Goal: Task Accomplishment & Management: Manage account settings

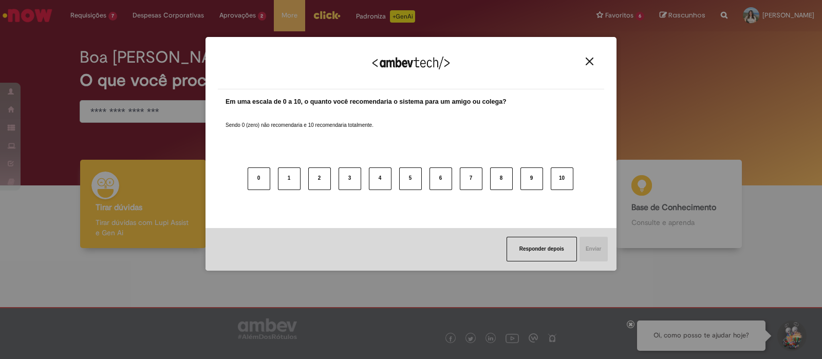
click at [589, 64] on img "Close" at bounding box center [590, 62] width 8 height 8
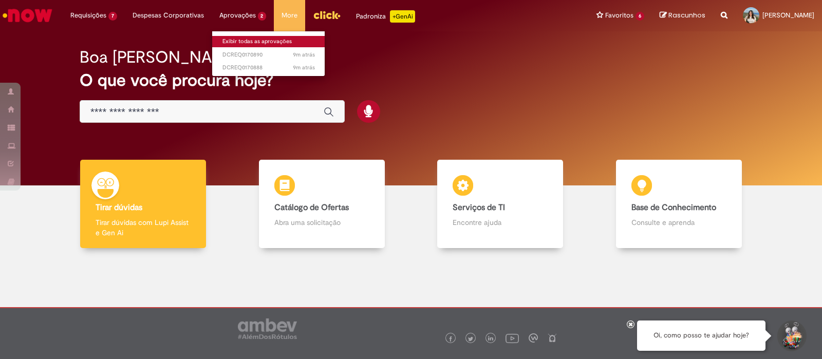
click at [253, 44] on link "Exibir todas as aprovações" at bounding box center [268, 41] width 113 height 11
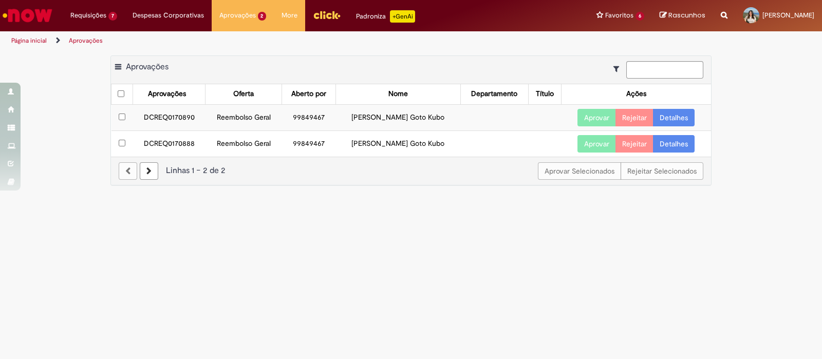
click at [602, 111] on button "Aprovar" at bounding box center [596, 117] width 39 height 17
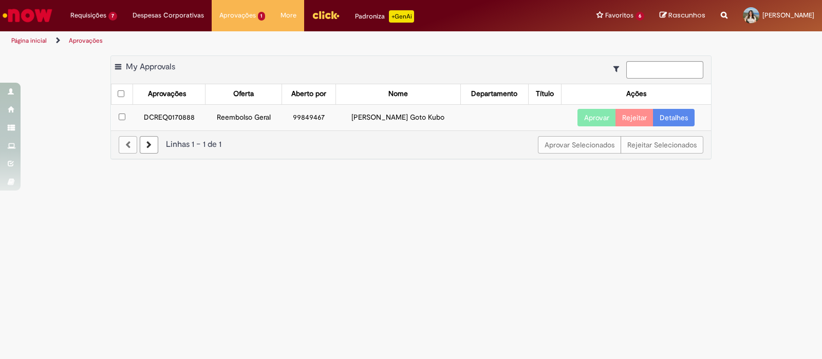
click at [602, 111] on button "Aprovar" at bounding box center [596, 117] width 39 height 17
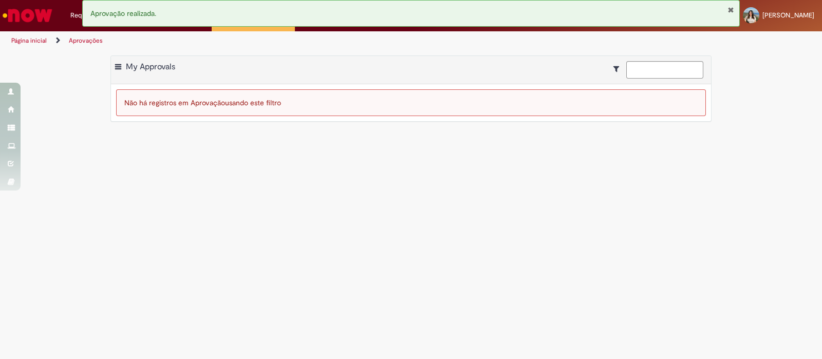
click at [732, 7] on button "Fechar Notificação" at bounding box center [730, 10] width 7 height 8
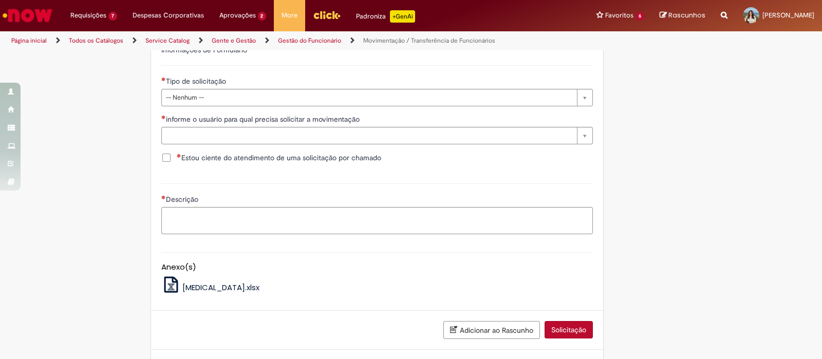
scroll to position [407, 0]
